Goal: Contribute content: Add original content to the website for others to see

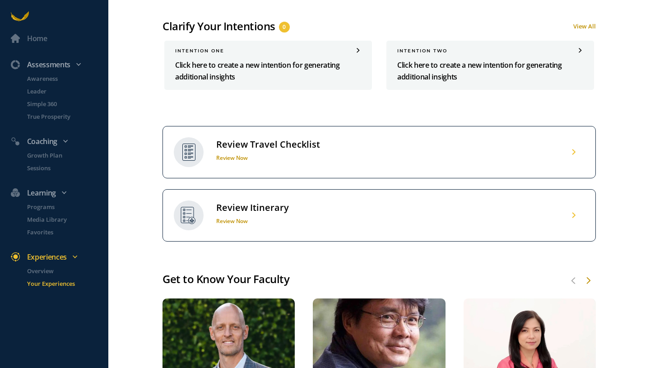
scroll to position [498, 0]
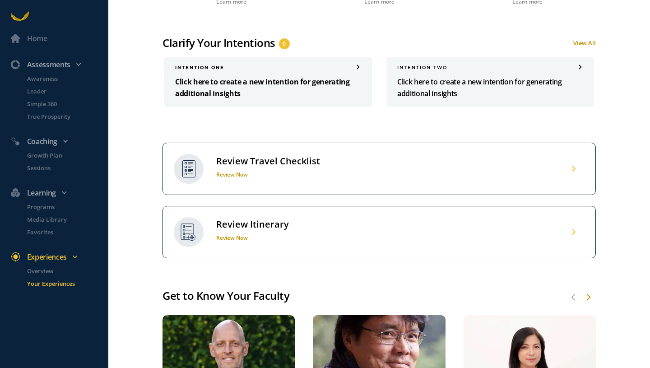
click at [241, 79] on p "Click here to create a new intention for generating additional insights" at bounding box center [268, 87] width 186 height 23
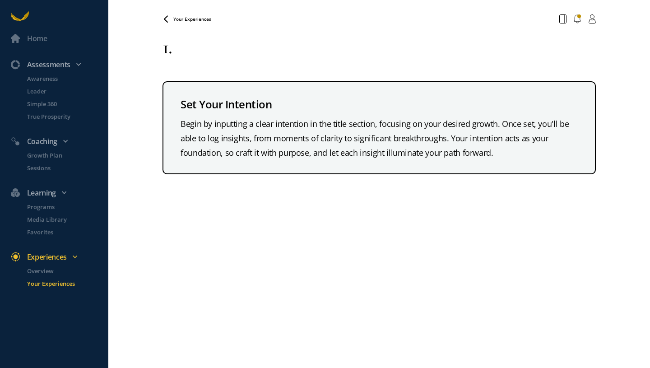
type textarea "1"
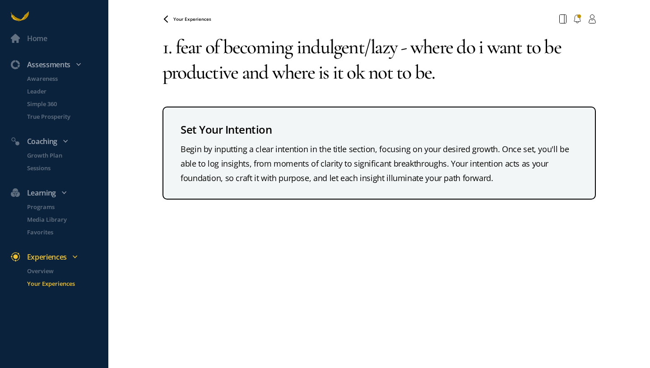
type textarea "1. fear of becoming indulgent/lazy - where do i want to be productive and where…"
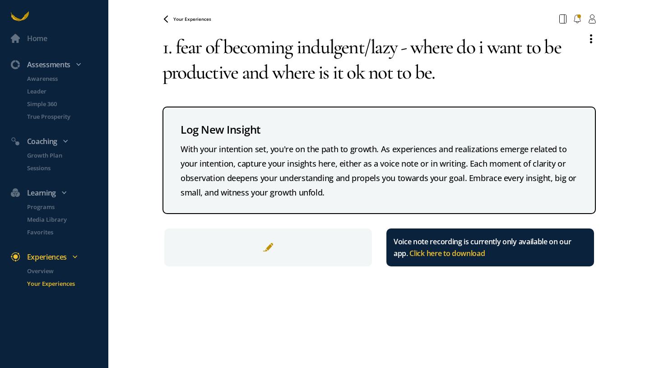
click at [445, 73] on textarea "1. fear of becoming indulgent/lazy - where do i want to be productive and where…" at bounding box center [370, 59] width 417 height 65
click at [452, 68] on textarea "1. fear of becoming indulgent/lazy - where do i want to be productive and where…" at bounding box center [370, 59] width 417 height 65
type textarea "1. fear of becoming indulgent/lazy - where do i want to be productive and where…"
click at [192, 21] on span "Your Experiences" at bounding box center [192, 19] width 38 height 6
click at [188, 18] on span "Your Experiences" at bounding box center [192, 19] width 38 height 6
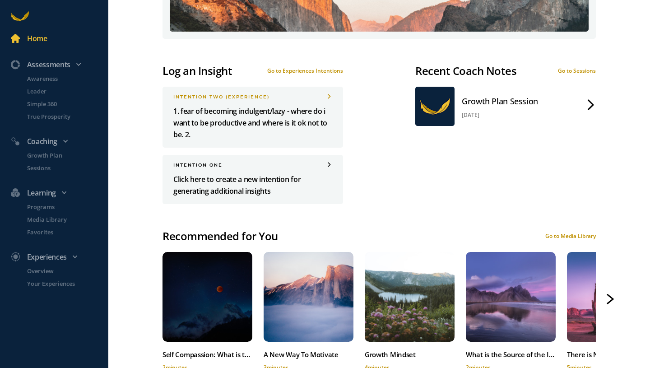
scroll to position [462, 0]
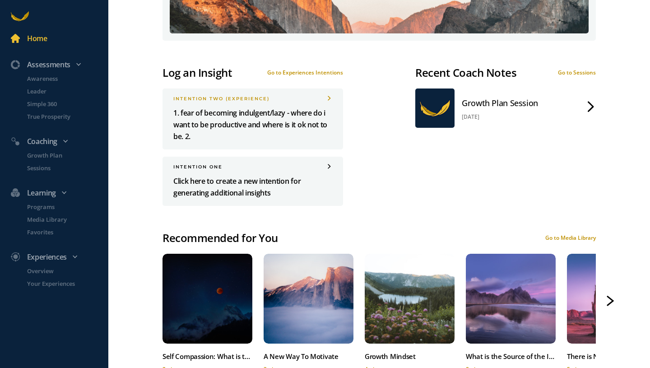
click at [499, 107] on div "Growth Plan Session" at bounding box center [500, 103] width 76 height 14
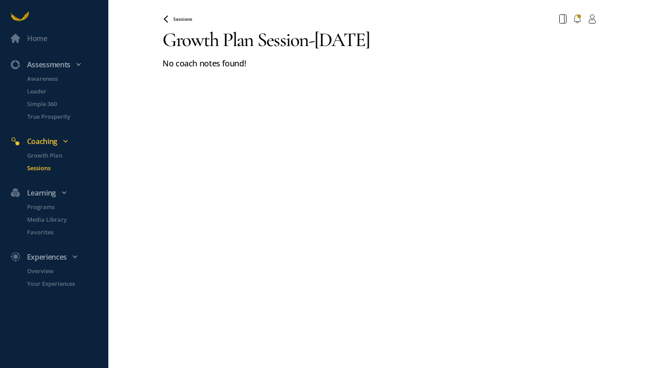
click at [182, 17] on span "Sessions" at bounding box center [182, 19] width 19 height 6
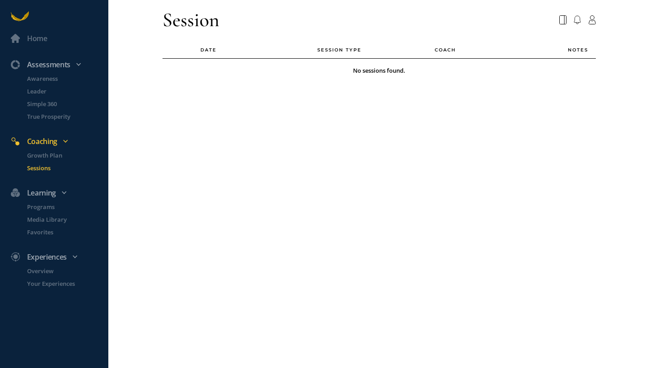
click at [195, 19] on div "Session" at bounding box center [190, 19] width 57 height 25
click at [37, 38] on div "Home" at bounding box center [37, 38] width 20 height 12
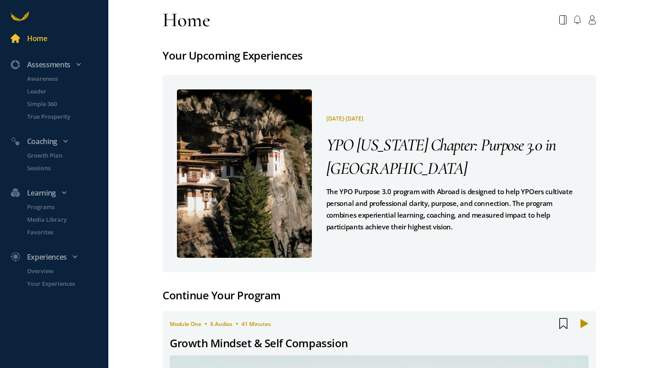
click at [379, 156] on span "YPO [US_STATE] Chapter: Purpose 3.0 in [GEOGRAPHIC_DATA]" at bounding box center [441, 156] width 230 height 44
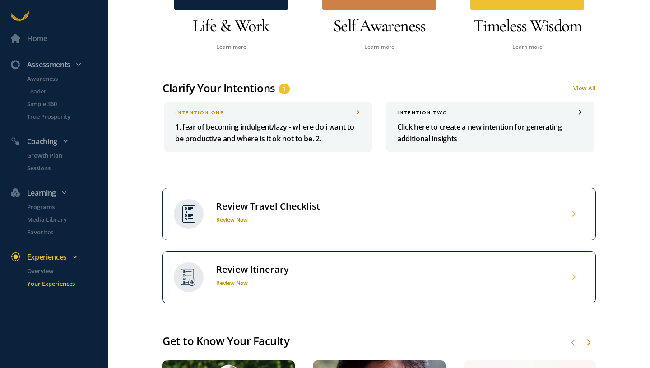
scroll to position [454, 0]
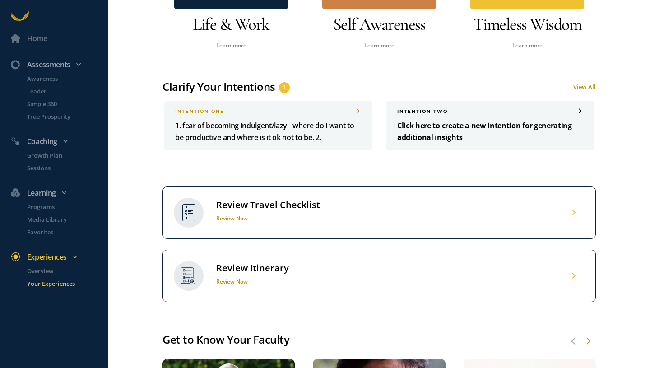
click at [428, 124] on p "Click here to create a new intention for generating additional insights" at bounding box center [490, 131] width 186 height 23
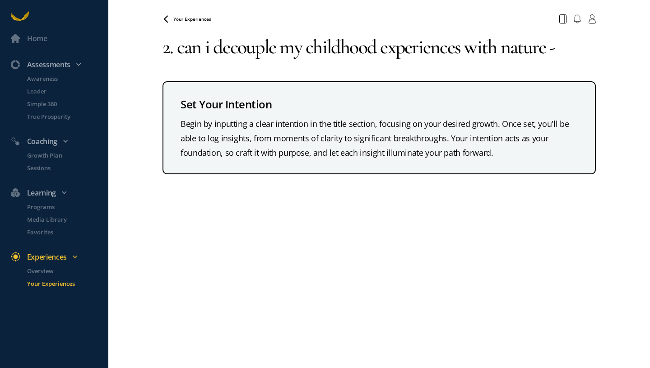
type textarea "2. can i decouple my childhood experiences with nature -"
click at [188, 19] on span "Your Experiences" at bounding box center [192, 19] width 38 height 6
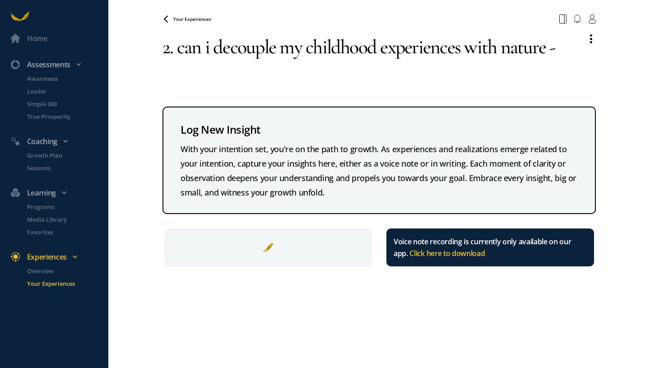
click at [192, 22] on span "Your Experiences" at bounding box center [192, 19] width 38 height 6
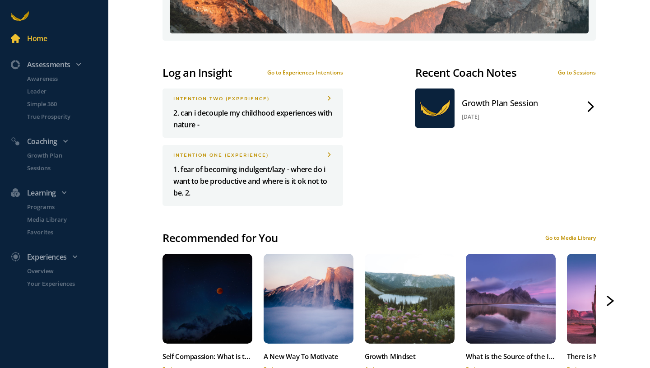
scroll to position [460, 0]
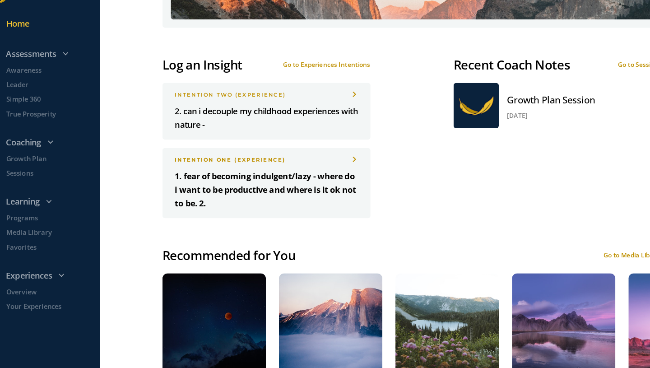
click at [332, 155] on span at bounding box center [329, 156] width 5 height 5
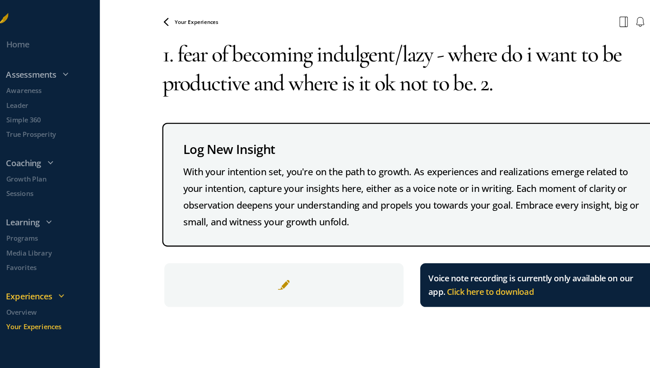
click at [454, 74] on textarea "1. fear of becoming indulgent/lazy - where do i want to be productive and where…" at bounding box center [370, 59] width 417 height 65
click at [176, 44] on textarea "1. fear of becoming indulgent/lazy - where do i want to be productive and where…" at bounding box center [370, 59] width 417 height 65
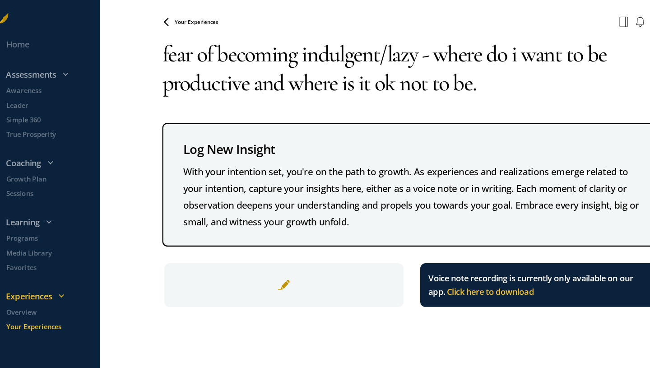
type textarea "fear of becoming indulgent/lazy - where do i want to be productive and where is…"
click at [199, 18] on span "Your Experiences" at bounding box center [192, 19] width 38 height 6
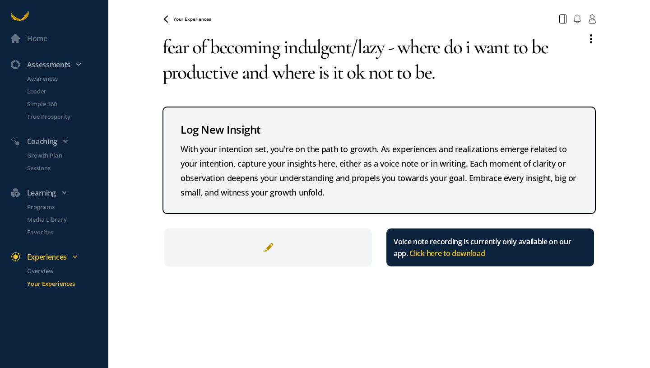
click at [198, 19] on span "Your Experiences" at bounding box center [192, 19] width 38 height 6
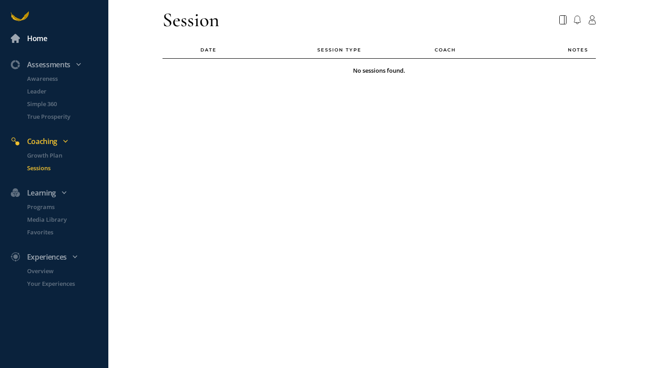
click at [38, 40] on div "Home" at bounding box center [37, 38] width 20 height 12
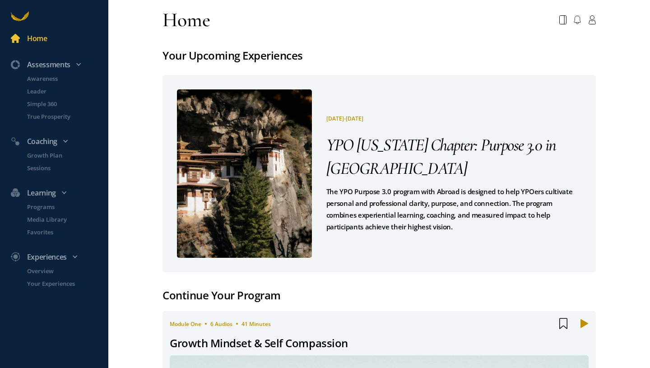
click at [367, 148] on span "YPO [US_STATE] Chapter: Purpose 3.0 in [GEOGRAPHIC_DATA]" at bounding box center [441, 156] width 230 height 44
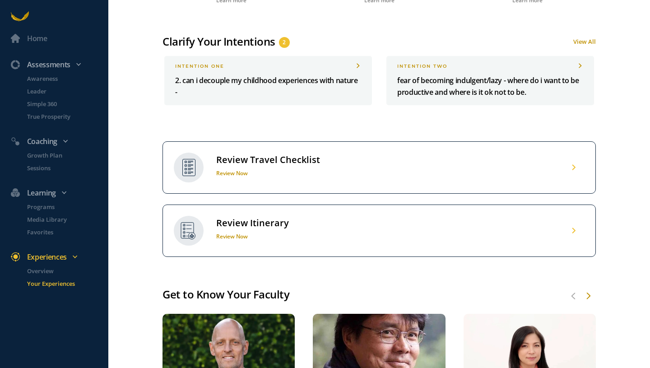
scroll to position [497, 0]
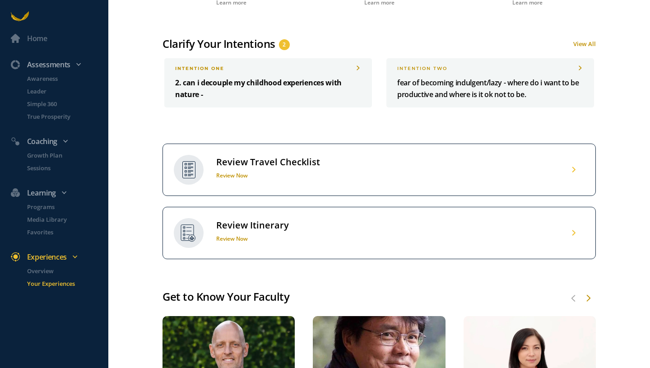
click at [358, 68] on span at bounding box center [358, 68] width 5 height 5
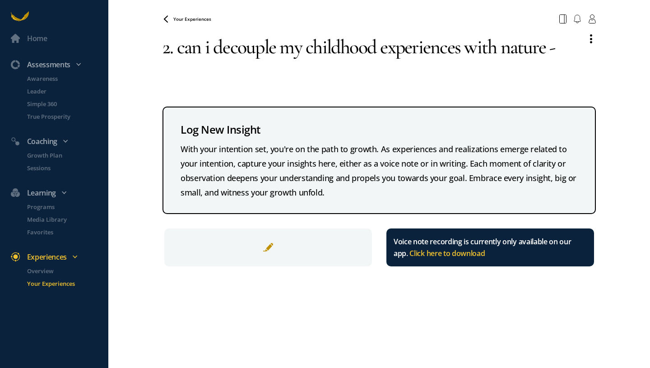
click at [178, 49] on textarea "2. can i decouple my childhood experiences with nature -" at bounding box center [370, 59] width 417 height 65
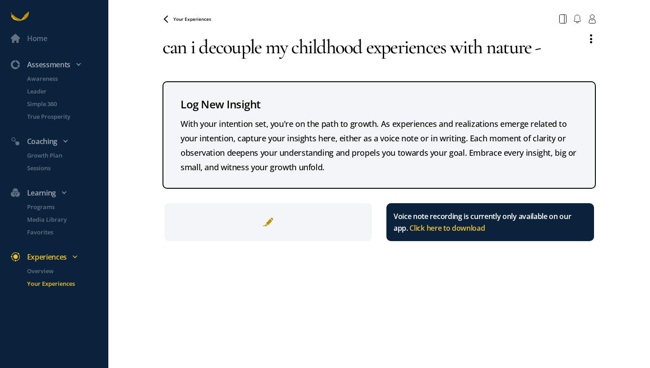
click at [555, 49] on textarea "can i decouple my childhood experiences with nature -" at bounding box center [370, 47] width 417 height 40
type textarea "can i decouple my childhood experiences with nature"
click at [187, 19] on span "Your Experiences" at bounding box center [192, 19] width 38 height 6
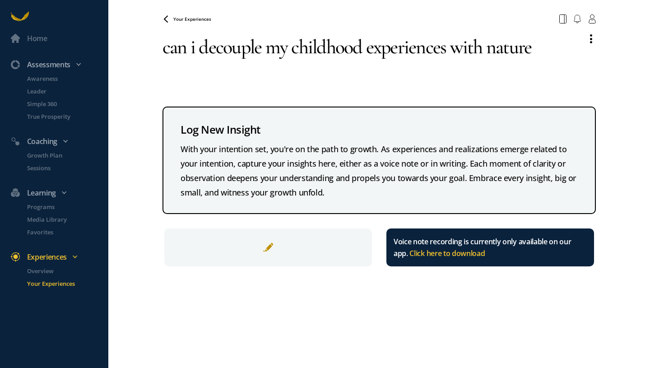
click at [196, 16] on span "Your Experiences" at bounding box center [192, 19] width 38 height 6
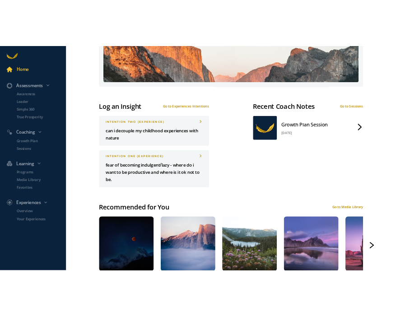
scroll to position [442, 0]
